Goal: Task Accomplishment & Management: Manage account settings

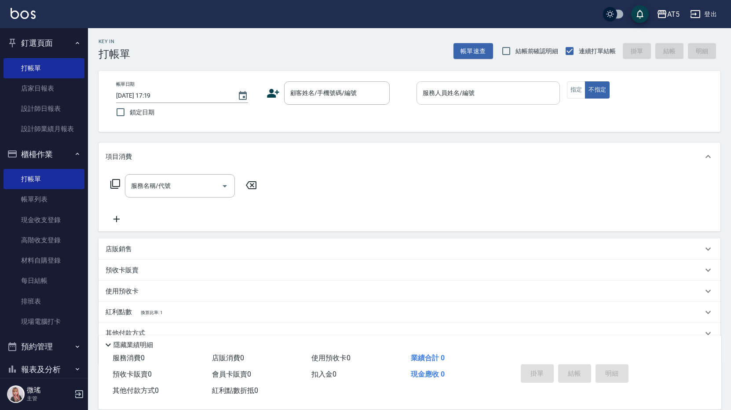
click at [440, 97] on div "服務人員姓名/編號 服務人員姓名/編號" at bounding box center [488, 92] width 143 height 23
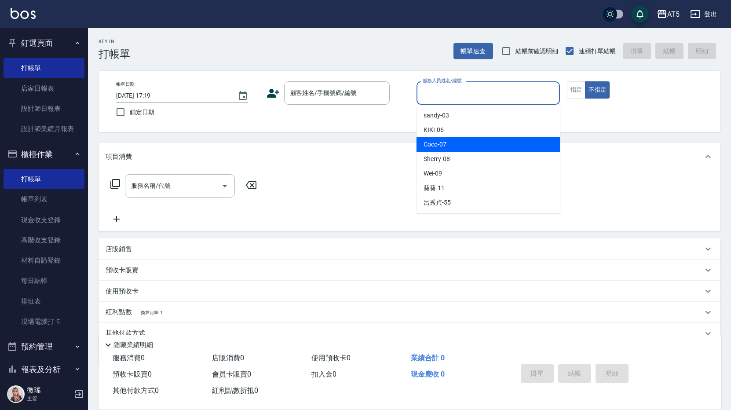
click at [447, 140] on div "Coco -07" at bounding box center [488, 144] width 143 height 15
type input "Coco-07"
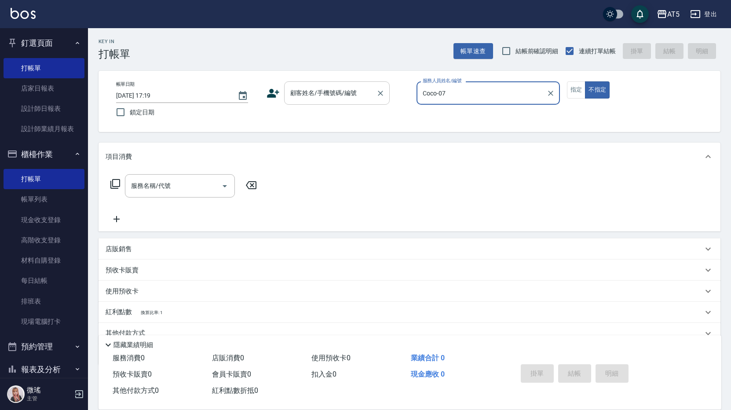
click at [298, 93] on div "顧客姓名/手機號碼/編號 顧客姓名/手機號碼/編號" at bounding box center [337, 92] width 106 height 23
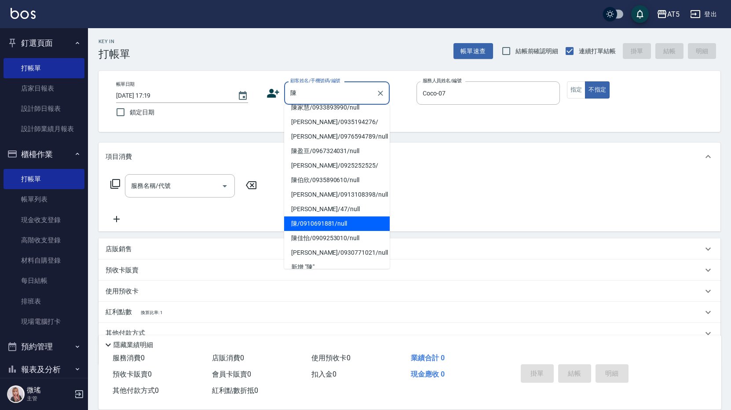
scroll to position [40, 0]
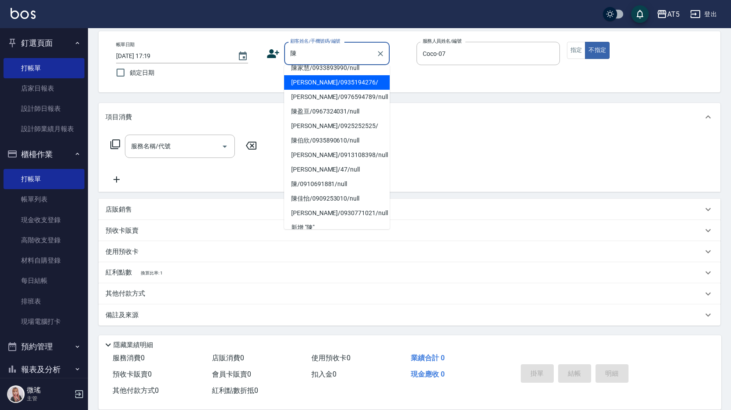
click at [339, 51] on input "陳" at bounding box center [330, 53] width 84 height 15
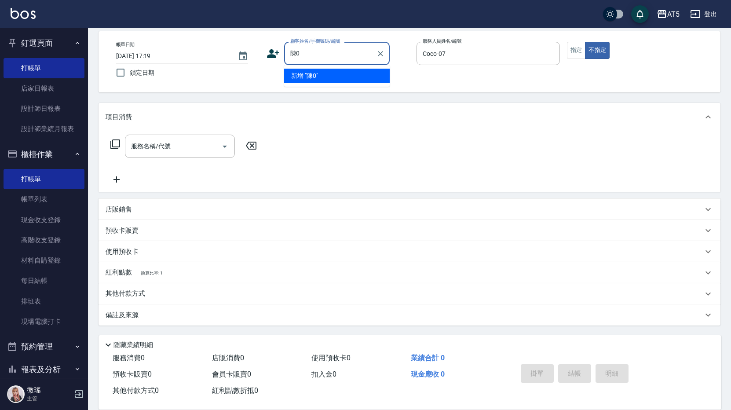
scroll to position [0, 0]
click at [333, 83] on ul "新增 "陳0910691881"" at bounding box center [337, 76] width 106 height 22
click at [333, 76] on li "新增 "陳0910691881"" at bounding box center [337, 76] width 106 height 15
type input "陳0910691881"
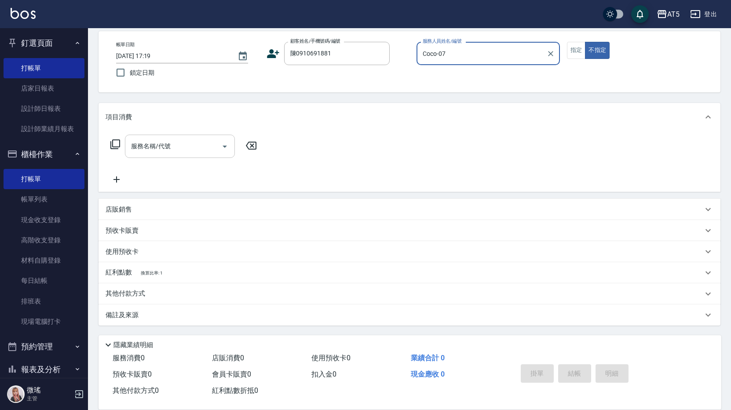
click at [141, 145] on div "服務名稱/代號 服務名稱/代號" at bounding box center [180, 146] width 110 height 23
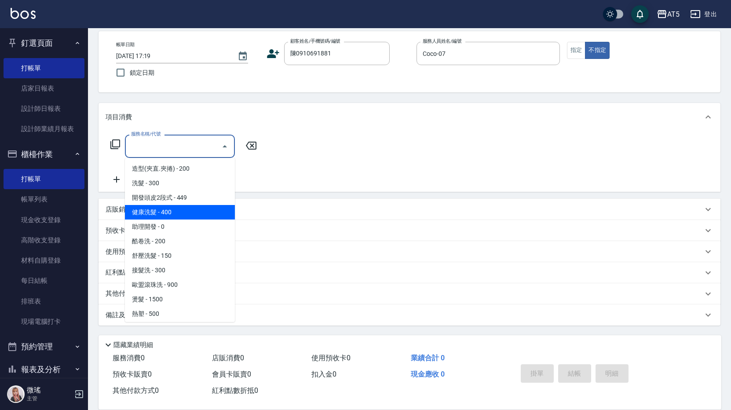
click at [117, 143] on icon at bounding box center [115, 144] width 11 height 11
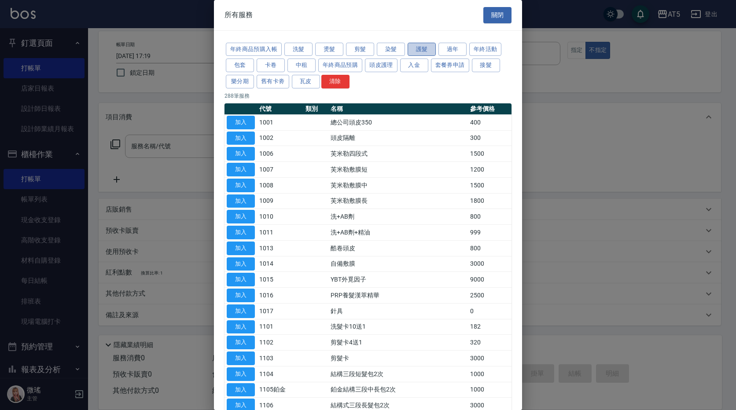
click at [421, 44] on button "護髮" at bounding box center [421, 50] width 28 height 14
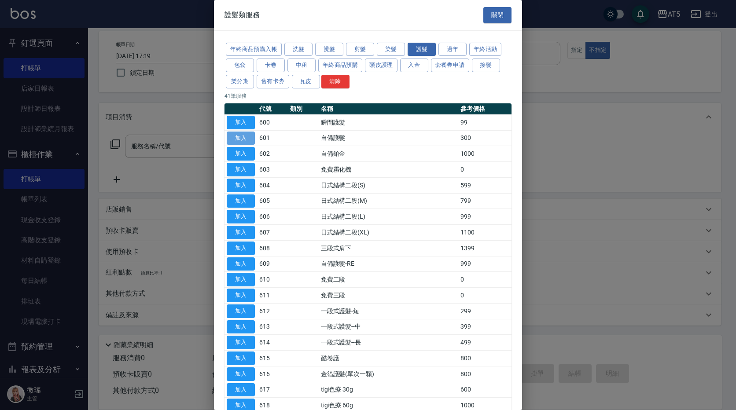
click at [245, 143] on button "加入" at bounding box center [241, 139] width 28 height 14
type input "自備護髮(601)"
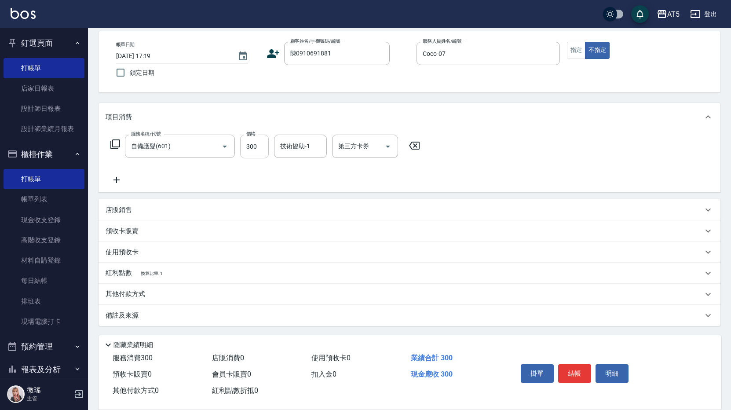
click at [253, 147] on input "300" at bounding box center [254, 147] width 29 height 24
type input "0"
type input "559"
type input "550"
type input "559"
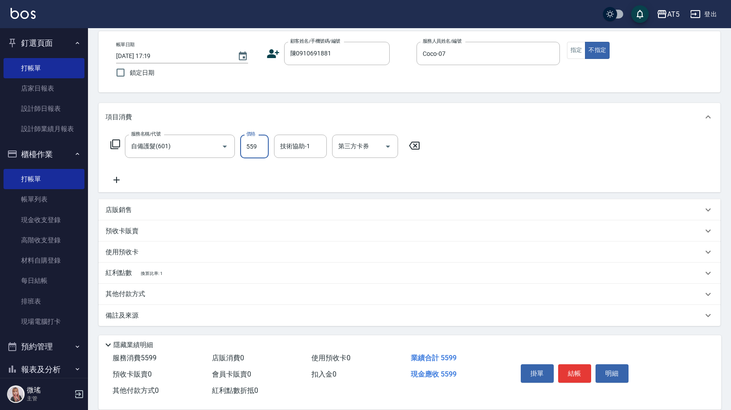
type input "50"
type input "55"
type input "0"
type input "599"
type input "50"
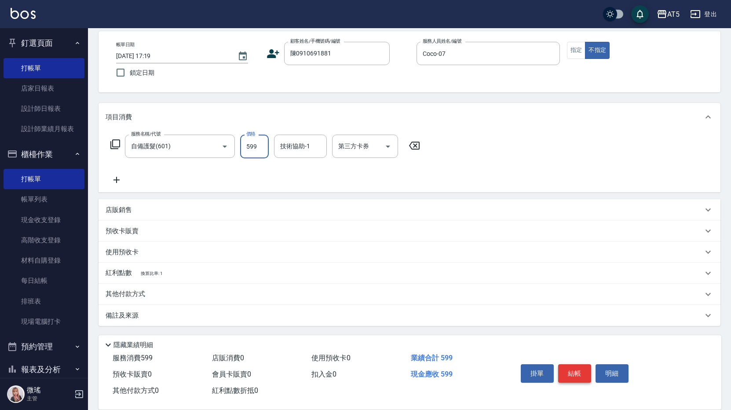
type input "599"
click at [574, 370] on button "結帳" at bounding box center [574, 373] width 33 height 18
type input "[DATE] 18:03"
type input "0"
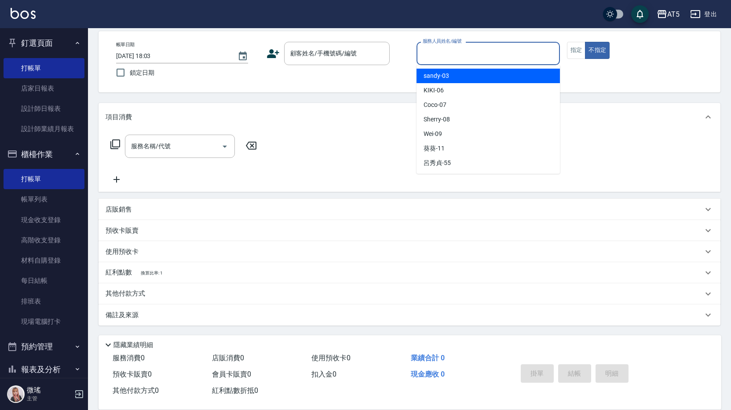
click at [487, 56] on input "服務人員姓名/編號" at bounding box center [488, 53] width 135 height 15
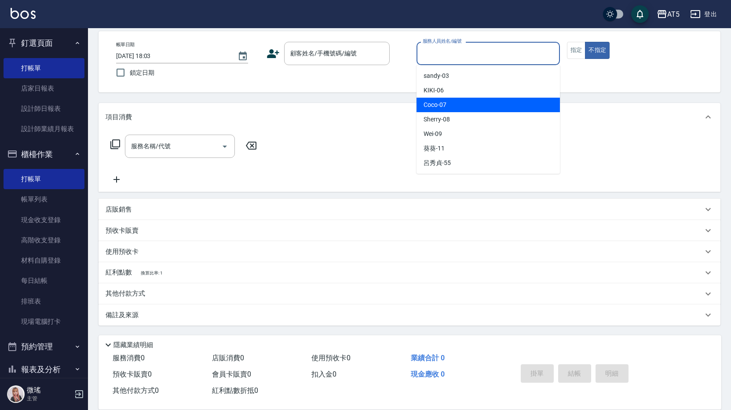
click at [474, 99] on div "Coco -07" at bounding box center [488, 105] width 143 height 15
type input "Coco-07"
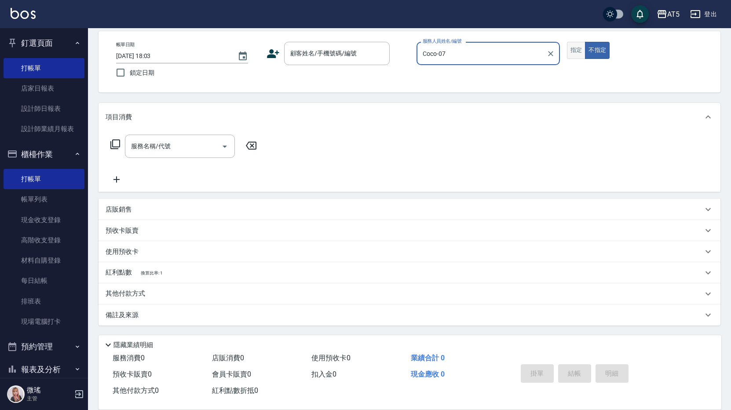
click at [573, 52] on button "指定" at bounding box center [576, 50] width 19 height 17
click at [332, 55] on input "顧客姓名/手機號碼/編號" at bounding box center [330, 53] width 84 height 15
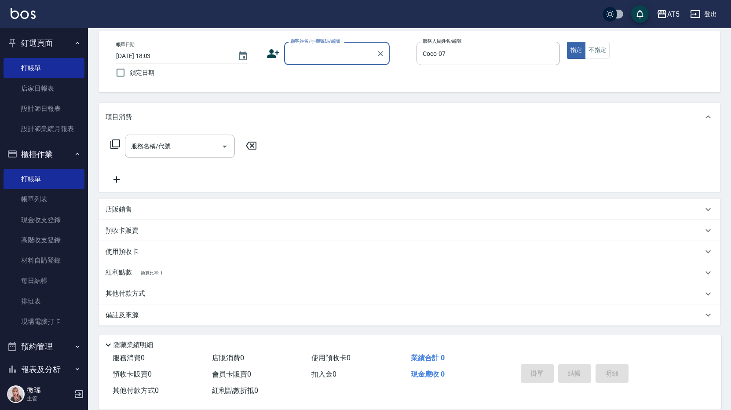
click at [323, 52] on input "顧客姓名/手機號碼/編號" at bounding box center [330, 53] width 84 height 15
click at [311, 59] on input "顧客姓名/手機號碼/編號" at bounding box center [330, 53] width 84 height 15
type input "07"
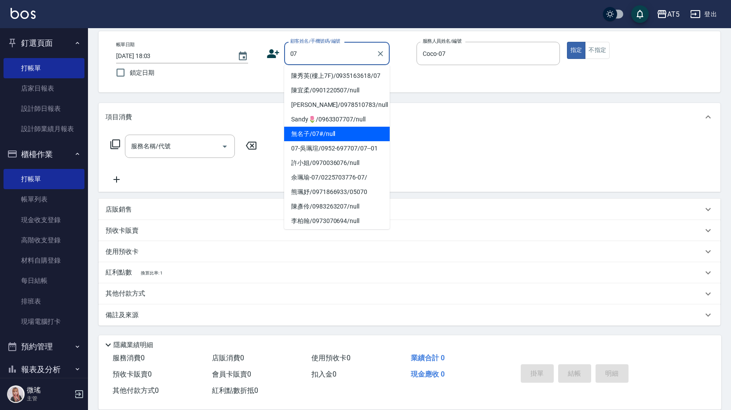
click at [317, 141] on li "無名子/07#/null" at bounding box center [337, 134] width 106 height 15
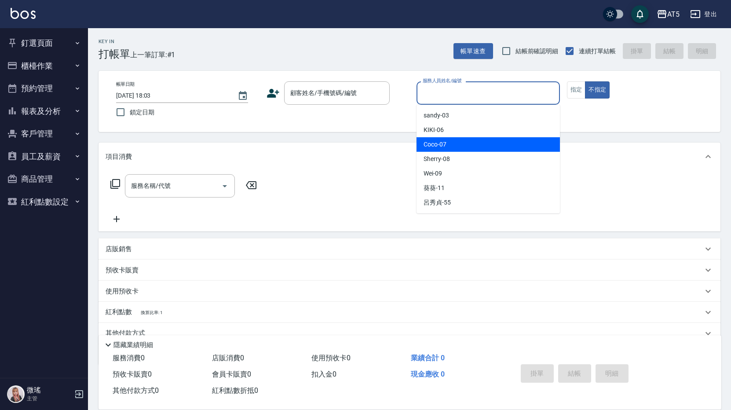
click at [455, 148] on div "Coco -07" at bounding box center [488, 144] width 143 height 15
type input "Coco-07"
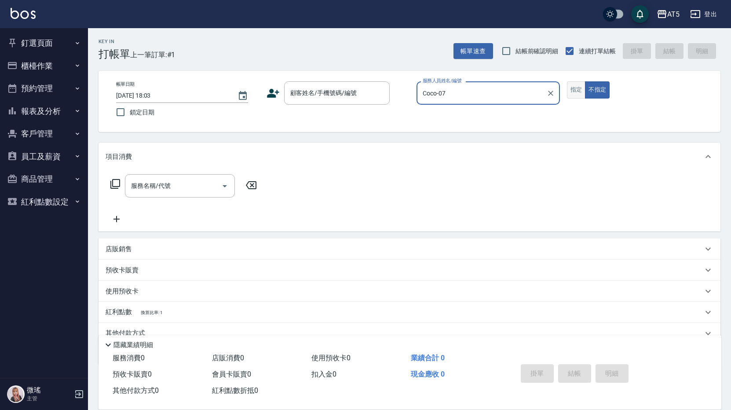
click at [571, 90] on button "指定" at bounding box center [576, 89] width 19 height 17
click at [329, 99] on input "顧客姓名/手機號碼/編號" at bounding box center [330, 92] width 84 height 15
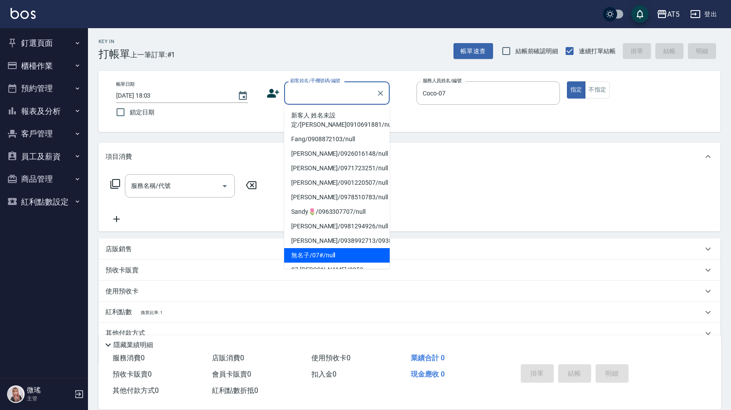
click at [313, 263] on li "無名子/07#/null" at bounding box center [337, 255] width 106 height 15
type input "無名子/07#/null"
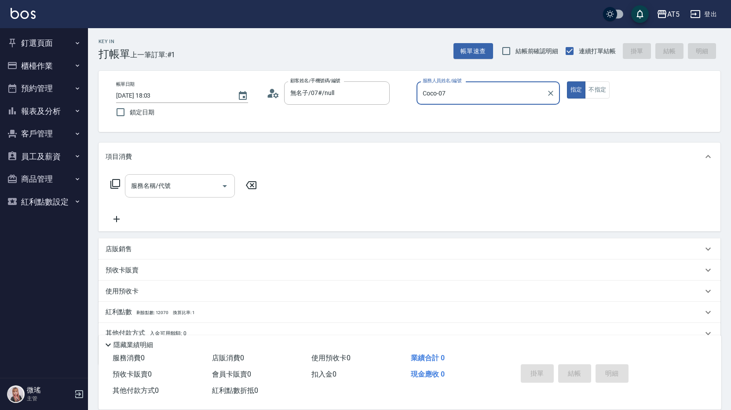
click at [158, 192] on input "服務名稱/代號" at bounding box center [173, 185] width 89 height 15
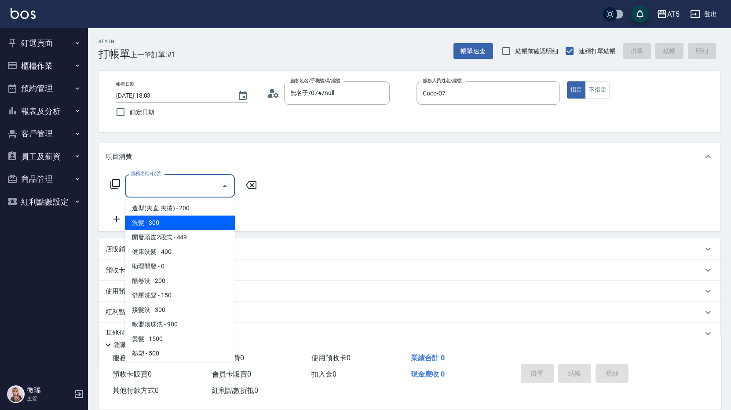
click at [169, 225] on span "洗髮 - 300" at bounding box center [180, 223] width 110 height 15
type input "洗髮(201)"
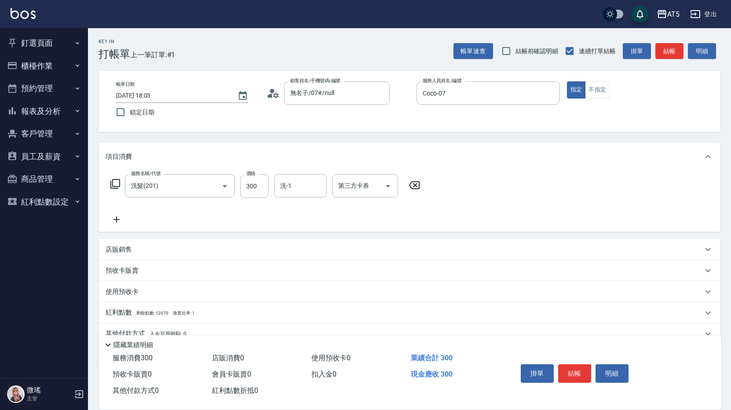
click at [112, 182] on icon at bounding box center [115, 184] width 11 height 11
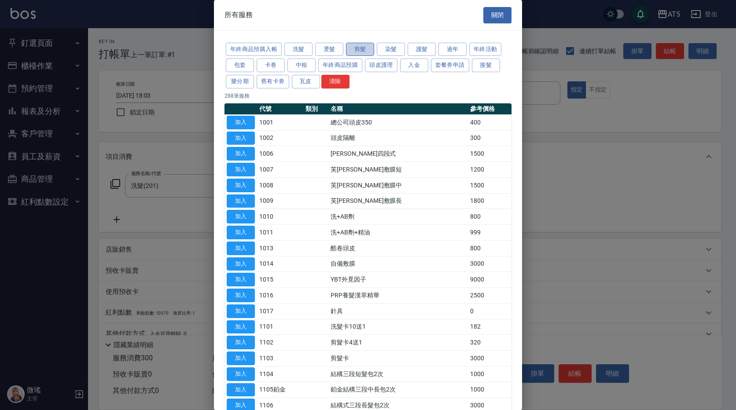
click at [366, 54] on button "剪髮" at bounding box center [360, 50] width 28 height 14
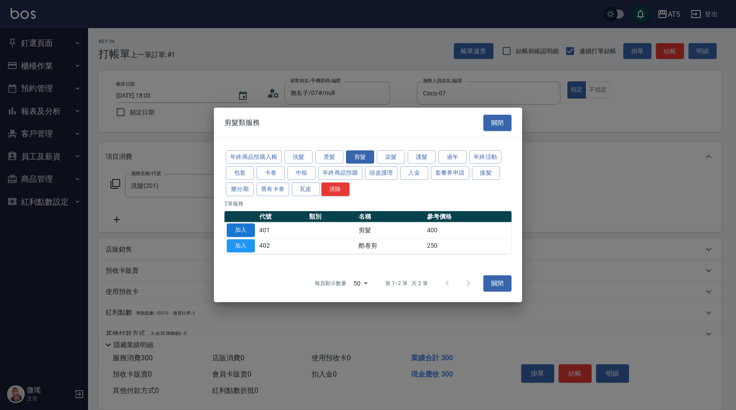
click at [238, 228] on button "加入" at bounding box center [241, 230] width 28 height 14
type input "70"
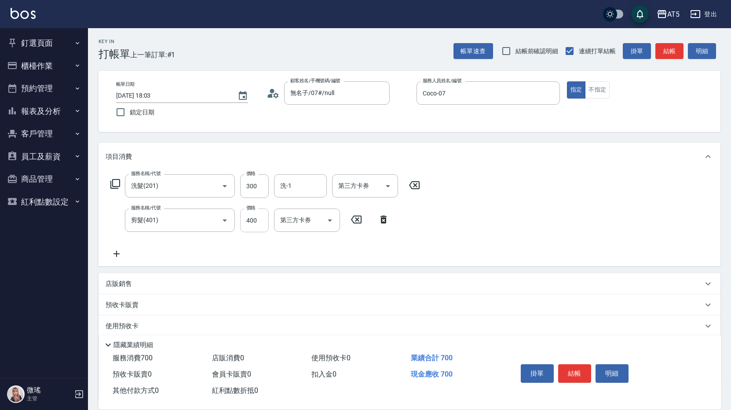
click at [259, 222] on input "400" at bounding box center [254, 221] width 29 height 24
type input "0"
type input "30"
type input "500"
type input "80"
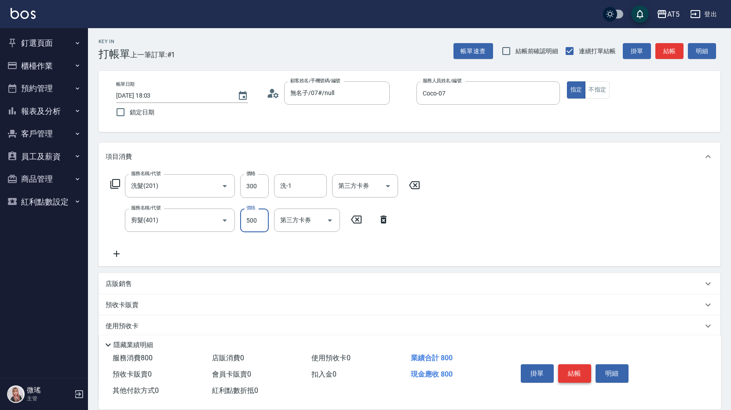
type input "500"
click at [581, 367] on button "結帳" at bounding box center [574, 373] width 33 height 18
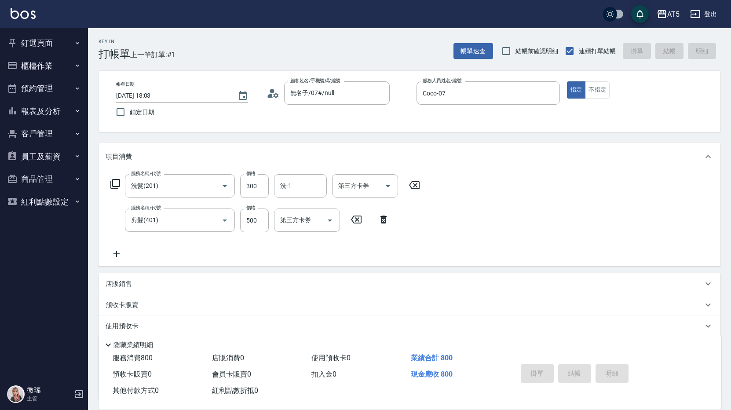
type input "[DATE] 18:04"
type input "0"
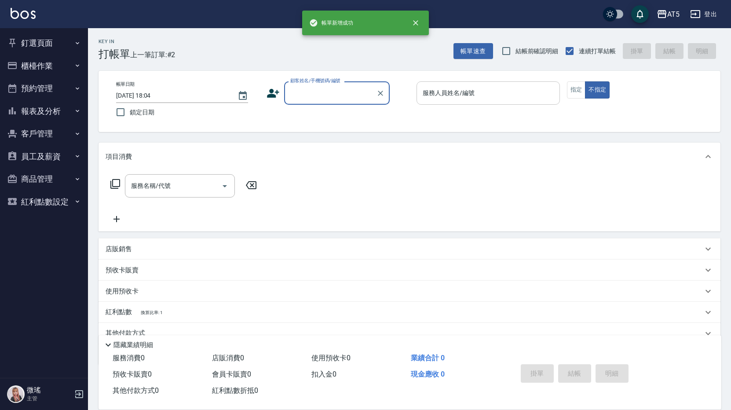
click at [520, 97] on input "服務人員姓名/編號" at bounding box center [488, 92] width 135 height 15
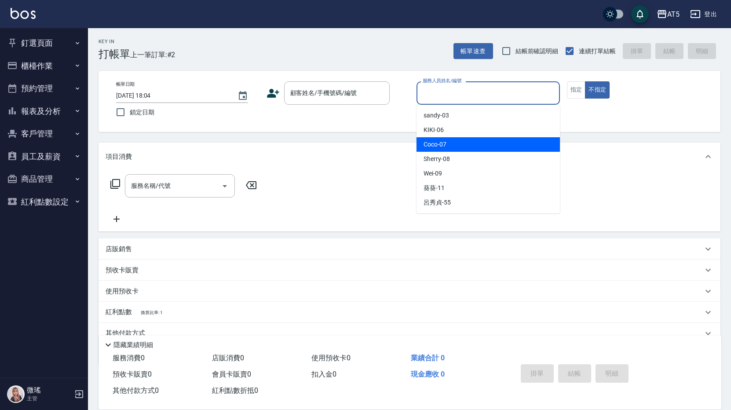
click at [481, 141] on div "Coco -07" at bounding box center [488, 144] width 143 height 15
type input "Coco-07"
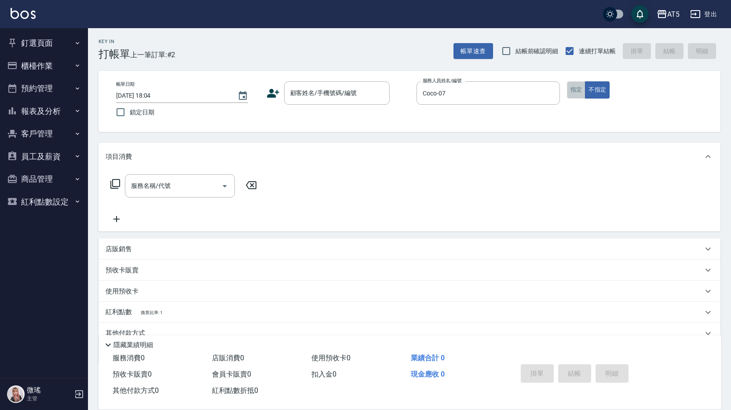
click at [574, 92] on button "指定" at bounding box center [576, 89] width 19 height 17
click at [329, 99] on input "顧客姓名/手機號碼/編號" at bounding box center [330, 92] width 84 height 15
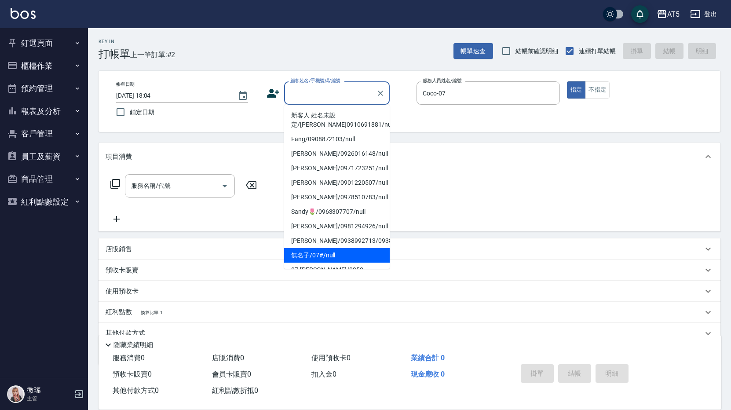
click at [330, 263] on li "無名子/07#/null" at bounding box center [337, 255] width 106 height 15
type input "無名子/07#/null"
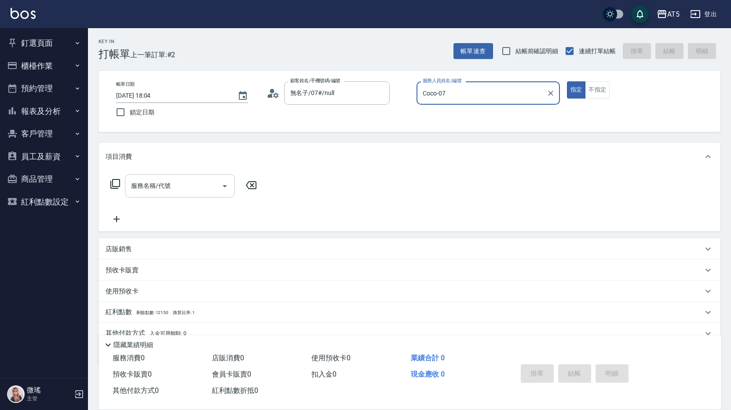
click at [148, 195] on div "服務名稱/代號" at bounding box center [180, 185] width 110 height 23
click at [110, 189] on icon at bounding box center [115, 184] width 11 height 11
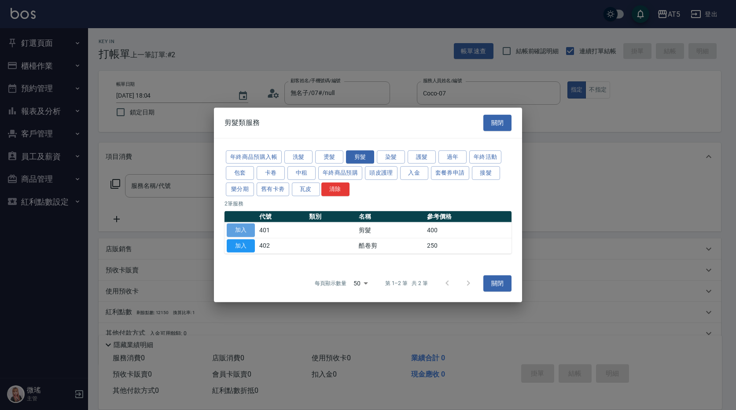
click at [242, 233] on button "加入" at bounding box center [241, 230] width 28 height 14
type input "剪髮(401)"
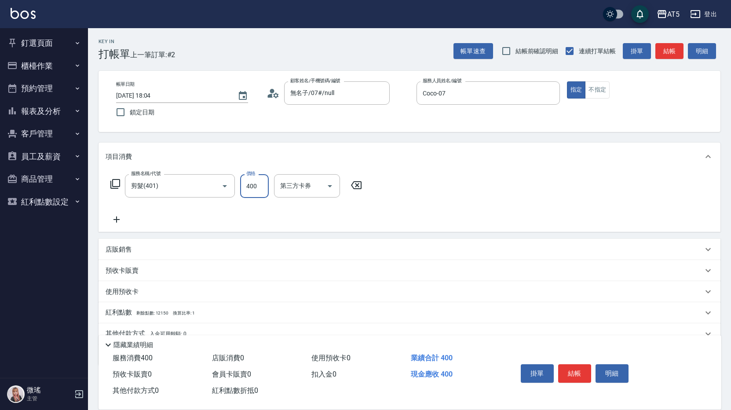
click at [247, 190] on input "400" at bounding box center [254, 186] width 29 height 24
type input "0"
type input "445"
type input "40"
type input "4450"
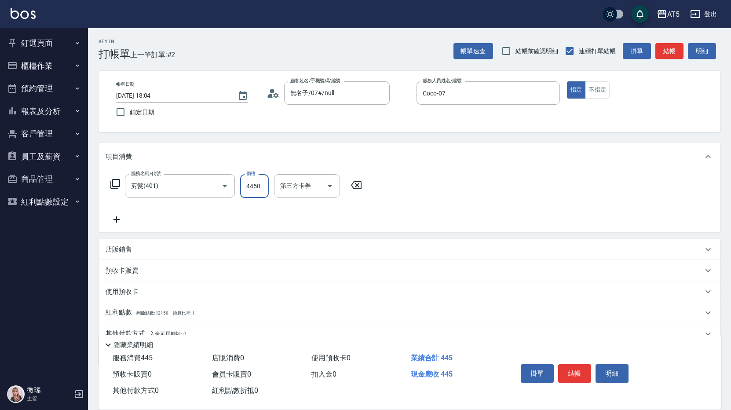
type input "440"
type input "445"
type input "40"
type input "44"
type input "0"
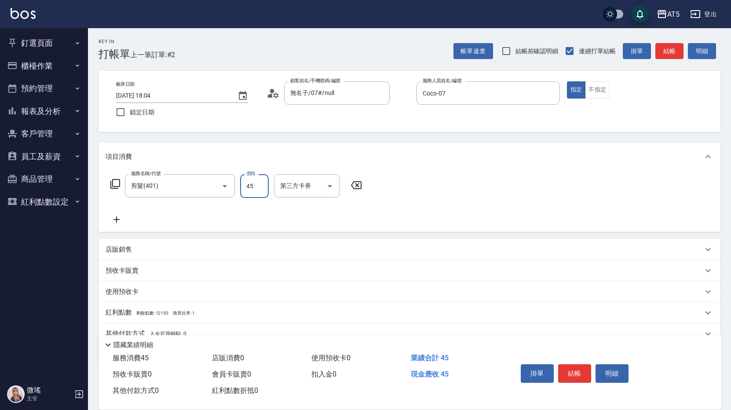
type input "450"
type input "40"
type input "450"
click at [576, 372] on button "結帳" at bounding box center [574, 373] width 33 height 18
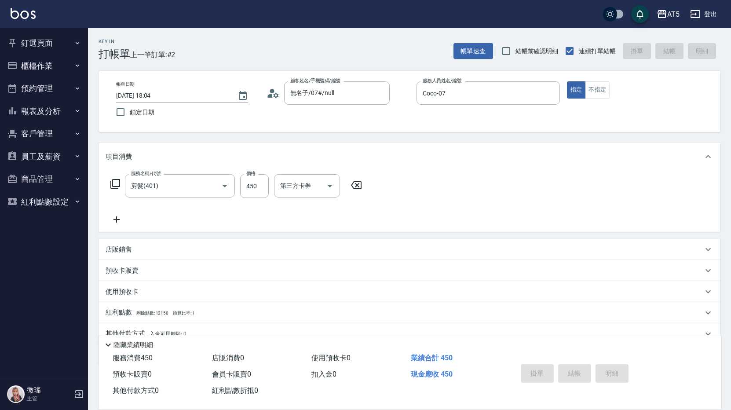
type input "0"
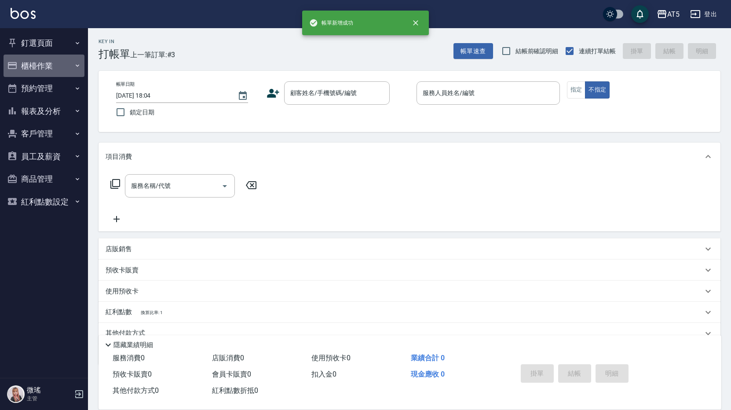
click at [43, 62] on button "櫃檯作業" at bounding box center [44, 66] width 81 height 23
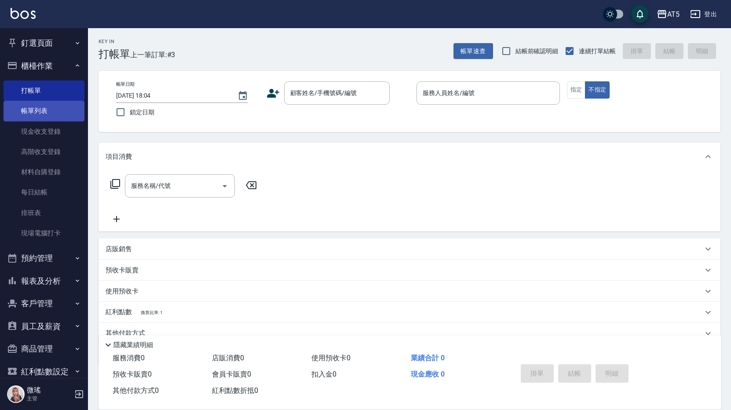
click at [52, 120] on link "帳單列表" at bounding box center [44, 111] width 81 height 20
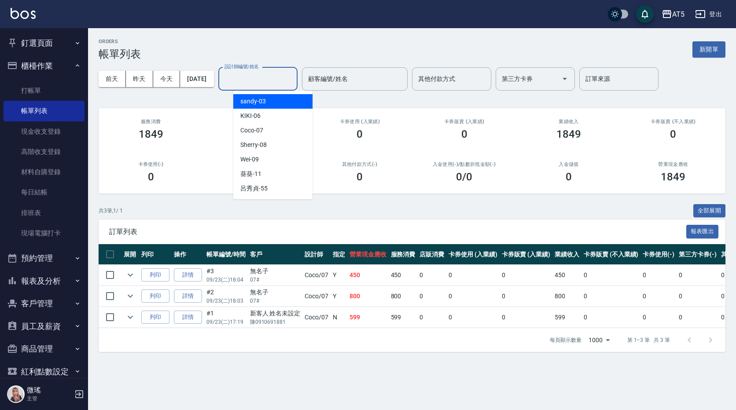
click at [257, 82] on input "設計師編號/姓名" at bounding box center [257, 78] width 71 height 15
click at [267, 124] on div "Coco -07" at bounding box center [272, 130] width 79 height 15
type input "Coco-07"
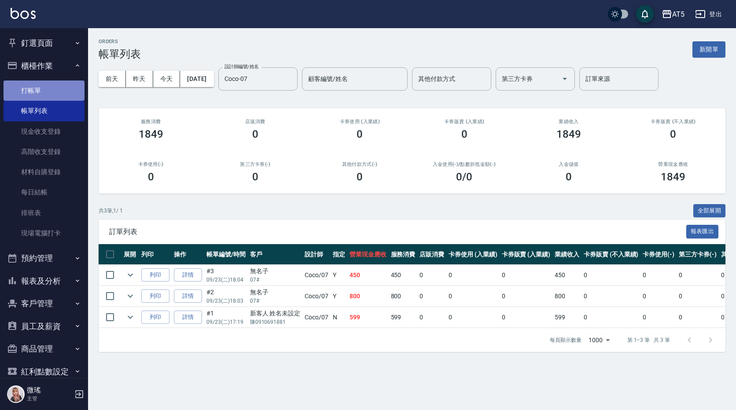
click at [46, 90] on link "打帳單" at bounding box center [44, 91] width 81 height 20
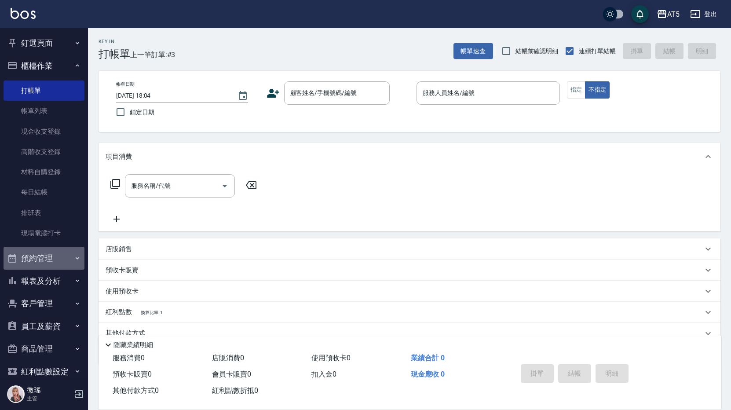
click at [49, 252] on button "預約管理" at bounding box center [44, 258] width 81 height 23
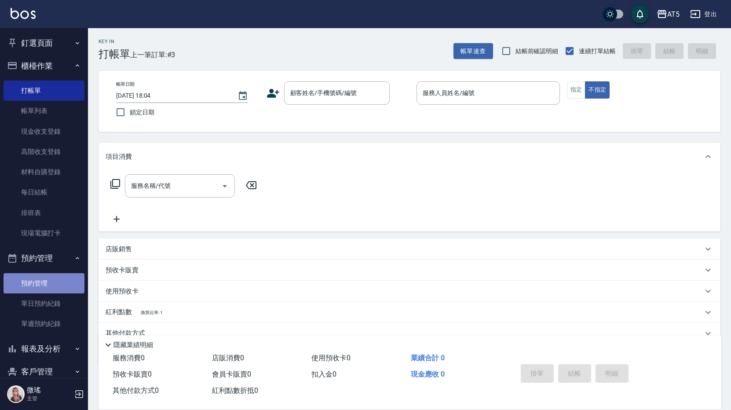
click at [48, 286] on link "預約管理" at bounding box center [44, 283] width 81 height 20
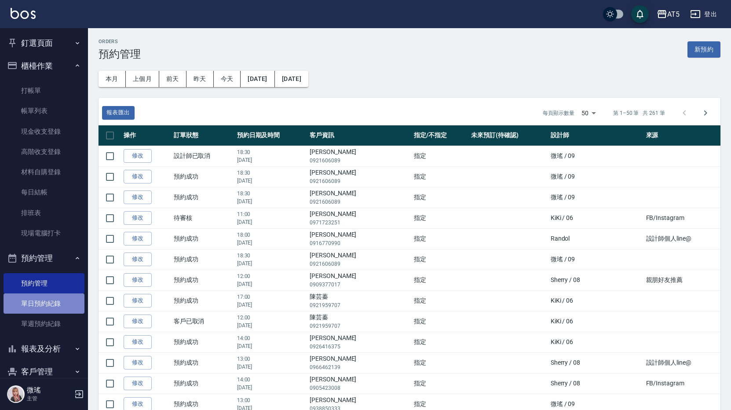
click at [51, 305] on link "單日預約紀錄" at bounding box center [44, 303] width 81 height 20
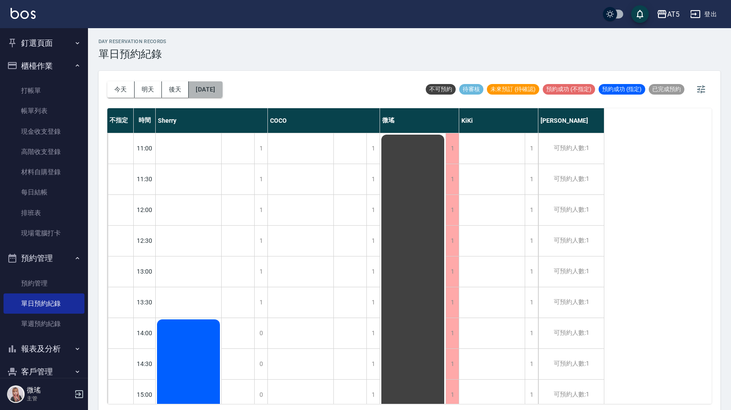
click at [222, 92] on button "[DATE]" at bounding box center [205, 89] width 33 height 16
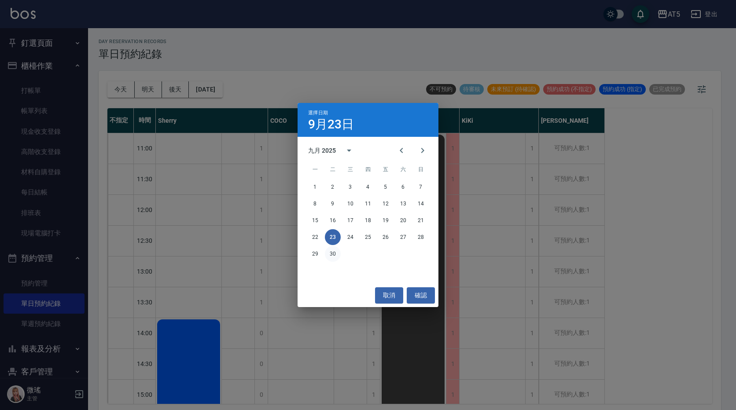
click at [328, 256] on button "30" at bounding box center [333, 254] width 16 height 16
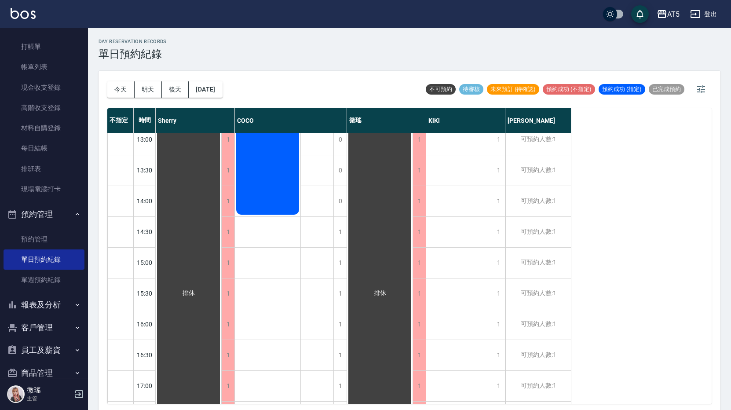
scroll to position [84, 0]
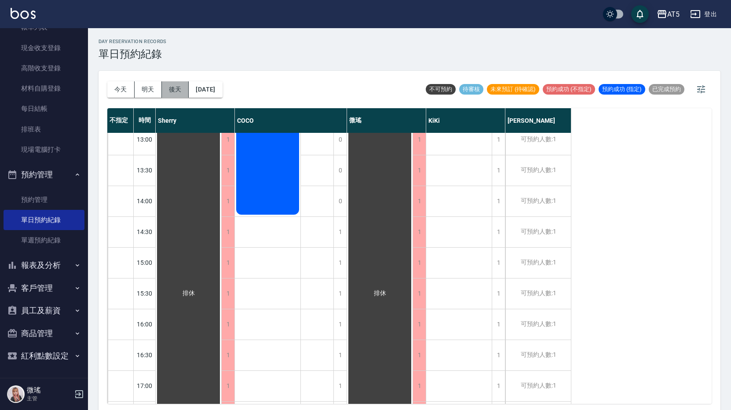
click at [186, 87] on button "後天" at bounding box center [175, 89] width 27 height 16
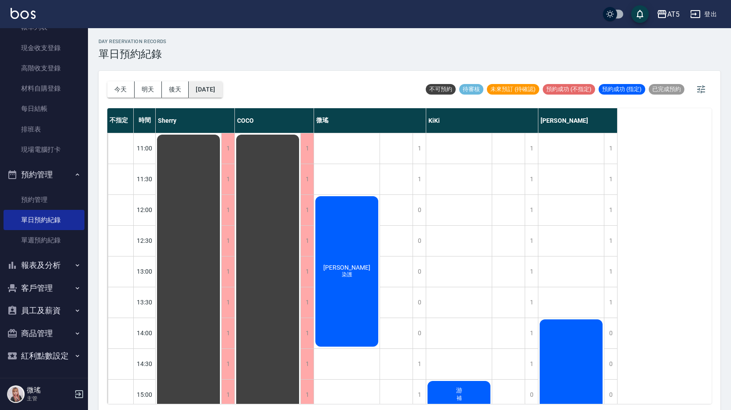
click at [217, 82] on button "[DATE]" at bounding box center [205, 89] width 33 height 16
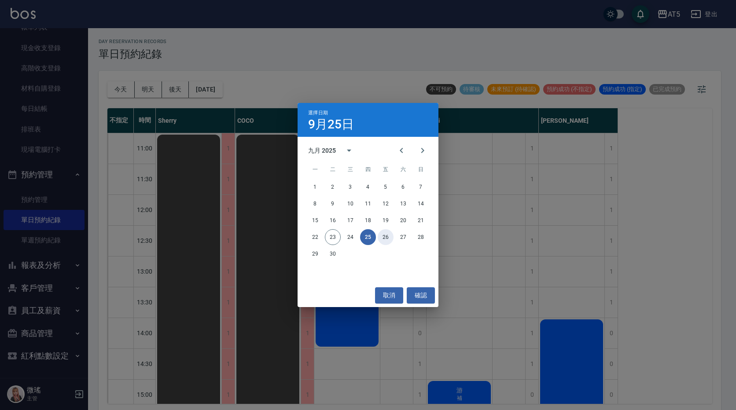
click at [386, 236] on button "26" at bounding box center [385, 237] width 16 height 16
click at [386, 236] on div at bounding box center [368, 205] width 736 height 410
